Goal: Information Seeking & Learning: Learn about a topic

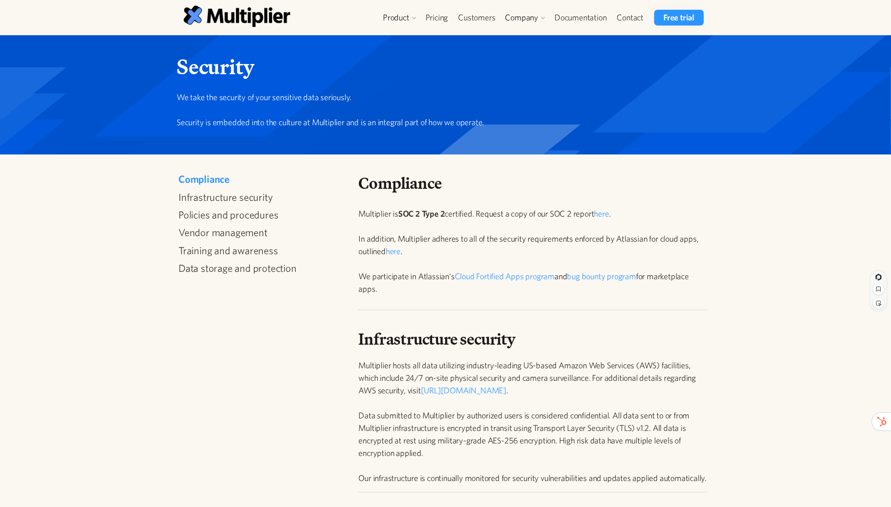
click at [402, 311] on div "Infrastructure security Multiplier hosts all data utilizing industry-leading US…" at bounding box center [532, 385] width 349 height 214
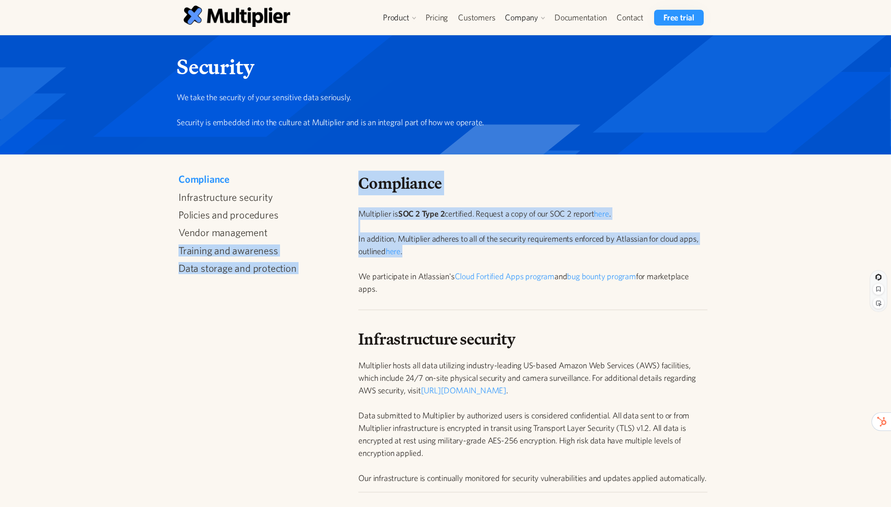
drag, startPoint x: 347, startPoint y: 235, endPoint x: 419, endPoint y: 249, distance: 73.7
click at [419, 249] on p "Multiplier is SOC 2 Type 2 certified. Request a copy of our SOC 2 report here .…" at bounding box center [532, 251] width 349 height 88
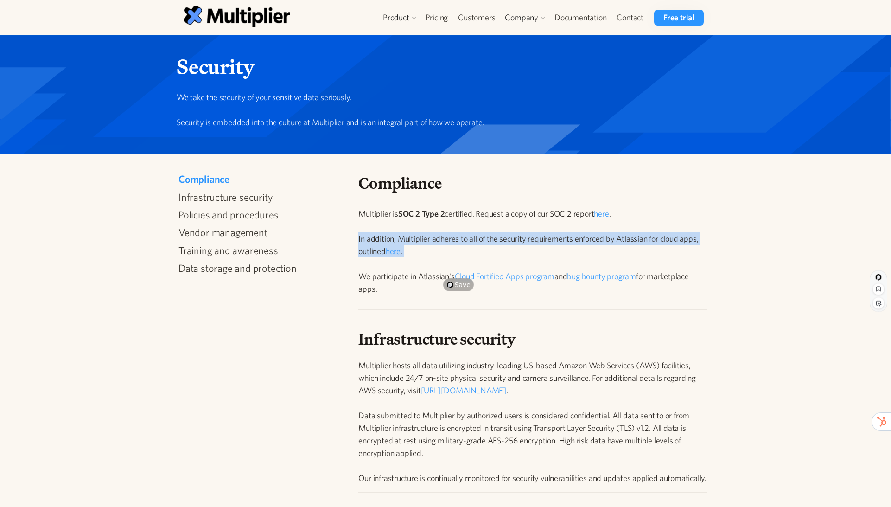
drag, startPoint x: 429, startPoint y: 260, endPoint x: 359, endPoint y: 241, distance: 72.2
click at [359, 241] on p "Multiplier is SOC 2 Type 2 certified. Request a copy of our SOC 2 report here .…" at bounding box center [532, 251] width 349 height 88
copy p "In addition, Multiplier adheres to all of the security requirements enforced by…"
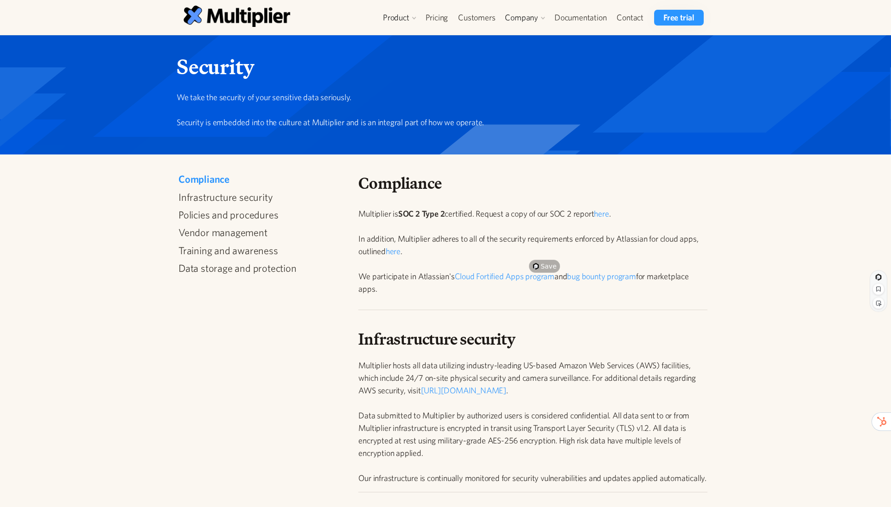
click at [394, 251] on link "here" at bounding box center [393, 251] width 15 height 10
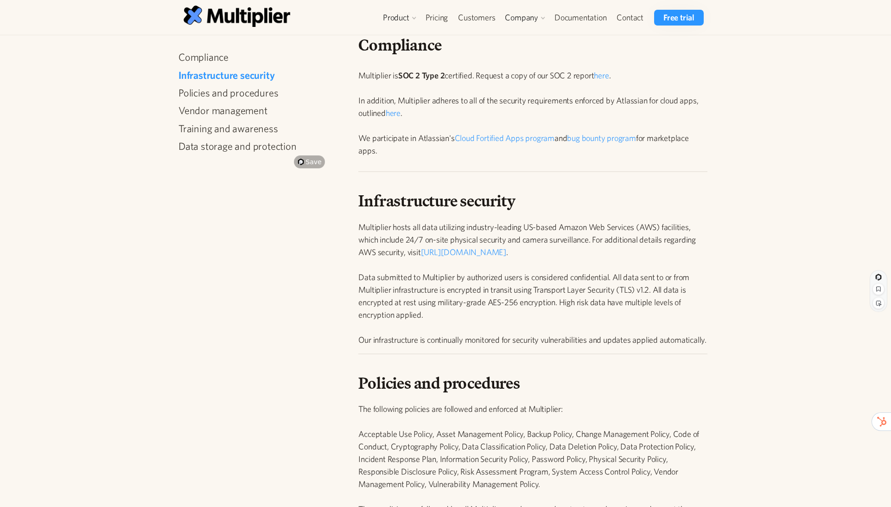
scroll to position [169, 0]
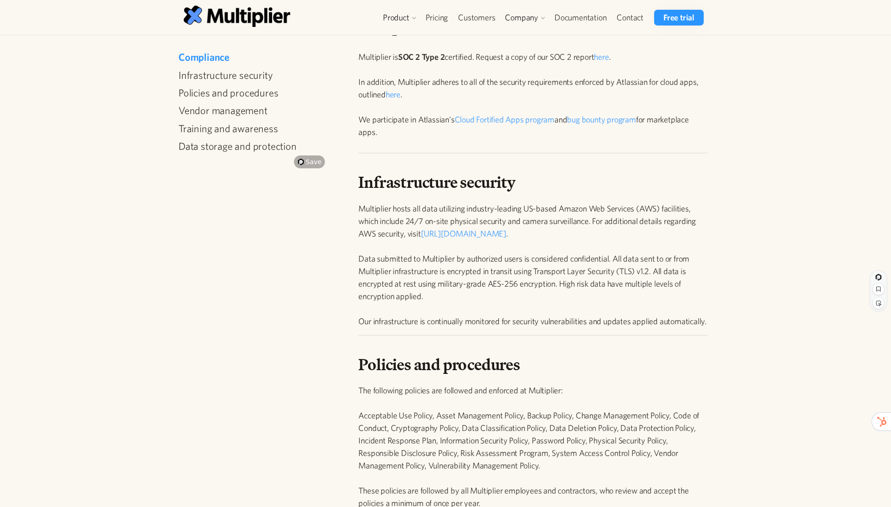
scroll to position [0, 0]
